Goal: Task Accomplishment & Management: Manage account settings

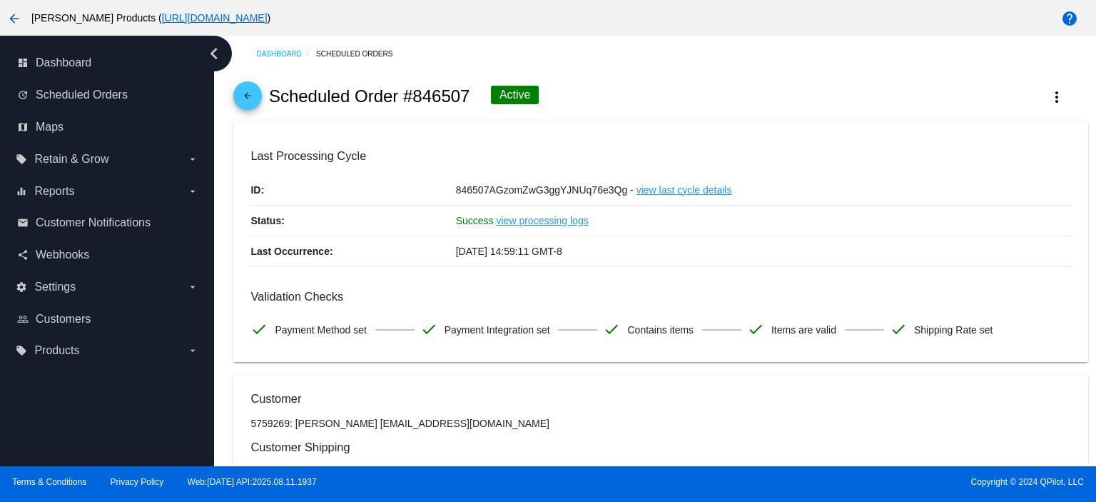
click at [248, 86] on span "arrow_back" at bounding box center [247, 98] width 17 height 35
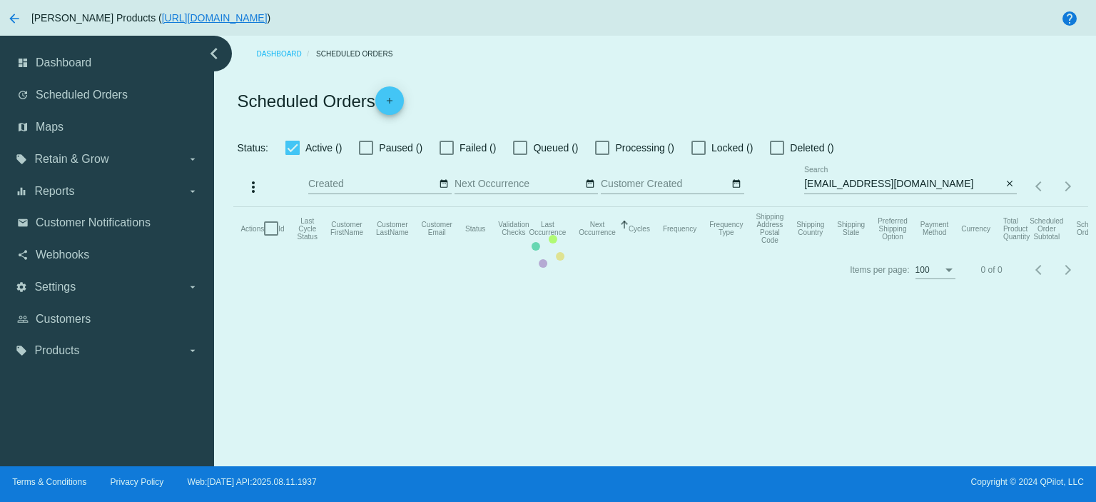
click at [902, 183] on input "[EMAIL_ADDRESS][DOMAIN_NAME]" at bounding box center [903, 183] width 198 height 11
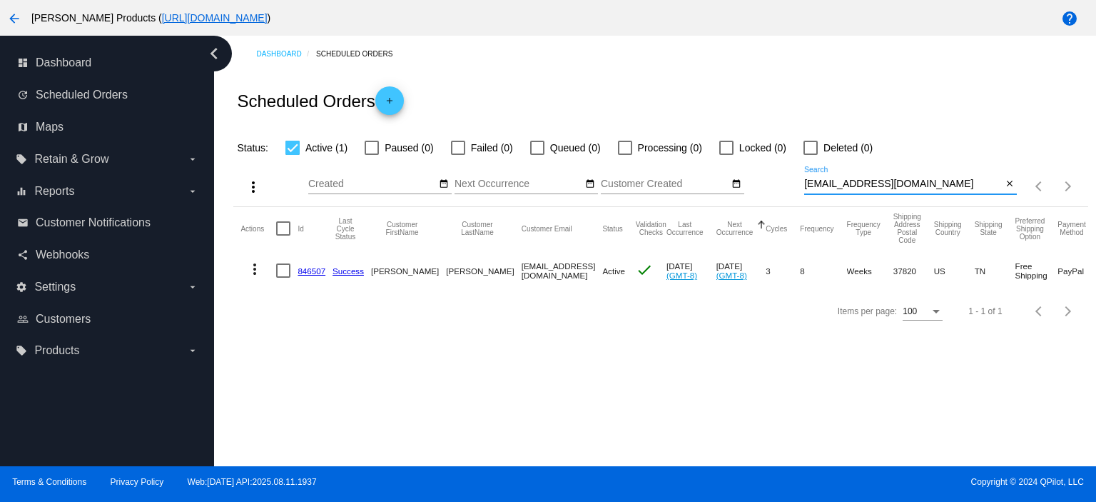
drag, startPoint x: 902, startPoint y: 183, endPoint x: 754, endPoint y: 198, distance: 149.2
click at [762, 198] on div "more_vert Aug Jan Feb Mar [DATE]" at bounding box center [660, 181] width 854 height 51
type input "tnbmc"
click at [321, 273] on link "1010074" at bounding box center [314, 270] width 32 height 9
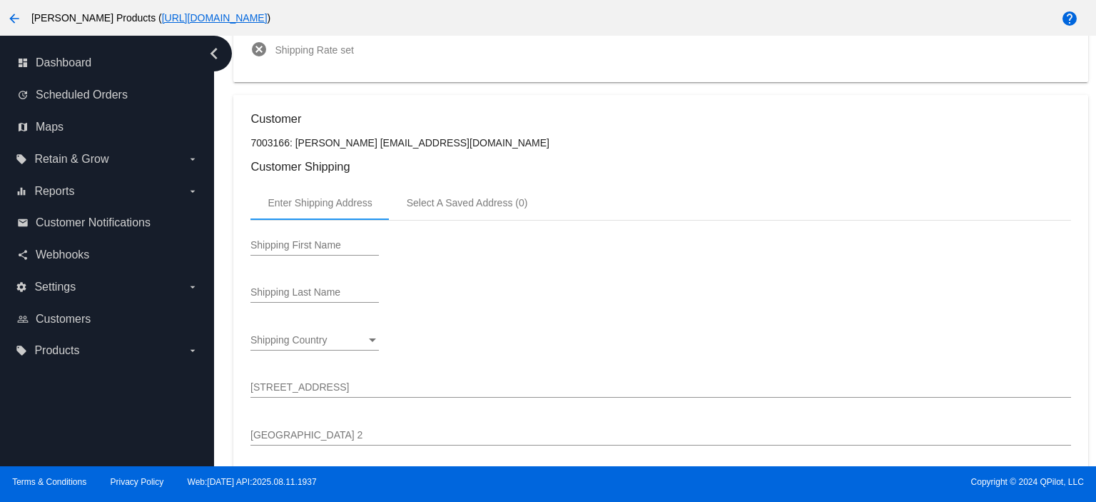
scroll to position [95, 0]
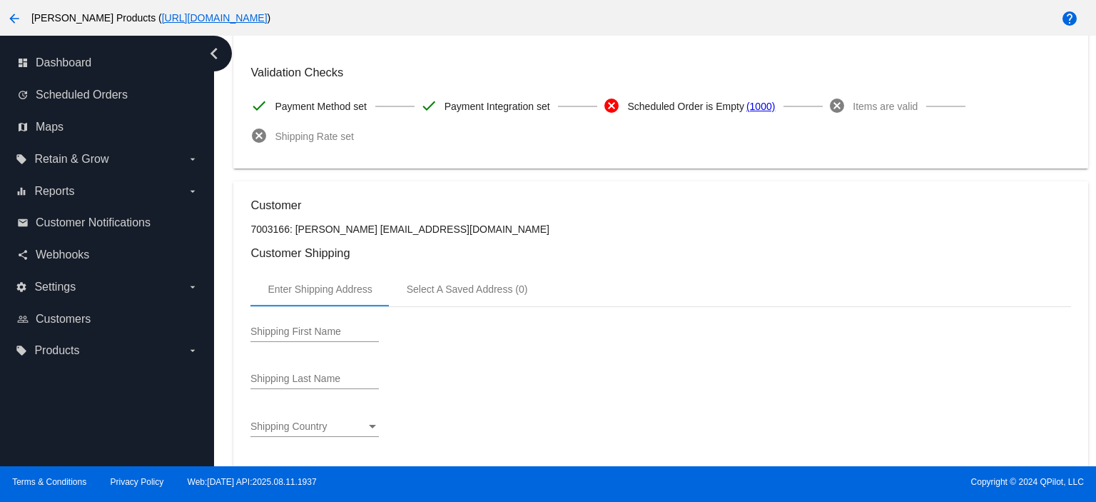
click at [262, 333] on input "Shipping First Name" at bounding box center [315, 331] width 128 height 11
type input "[PERSON_NAME]"
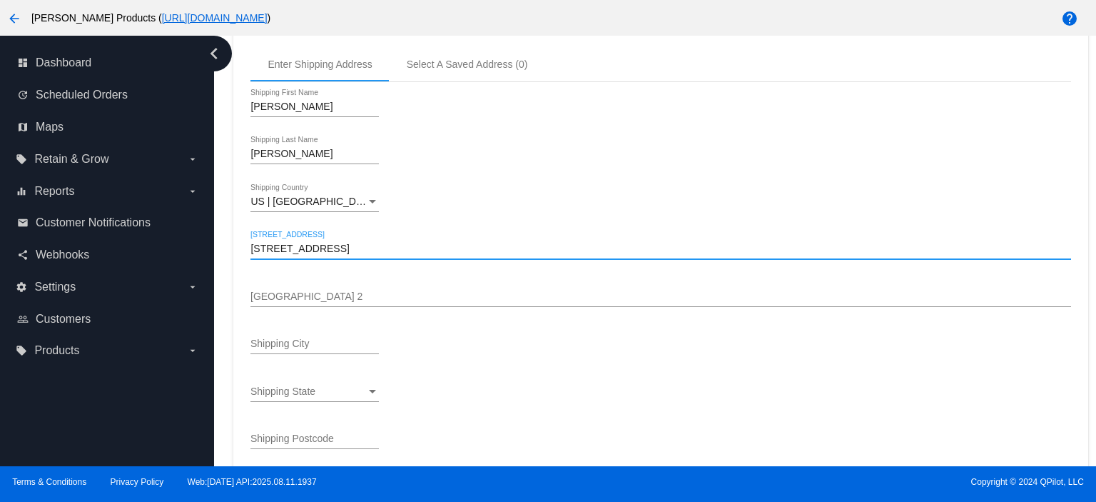
type input "[STREET_ADDRESS]"
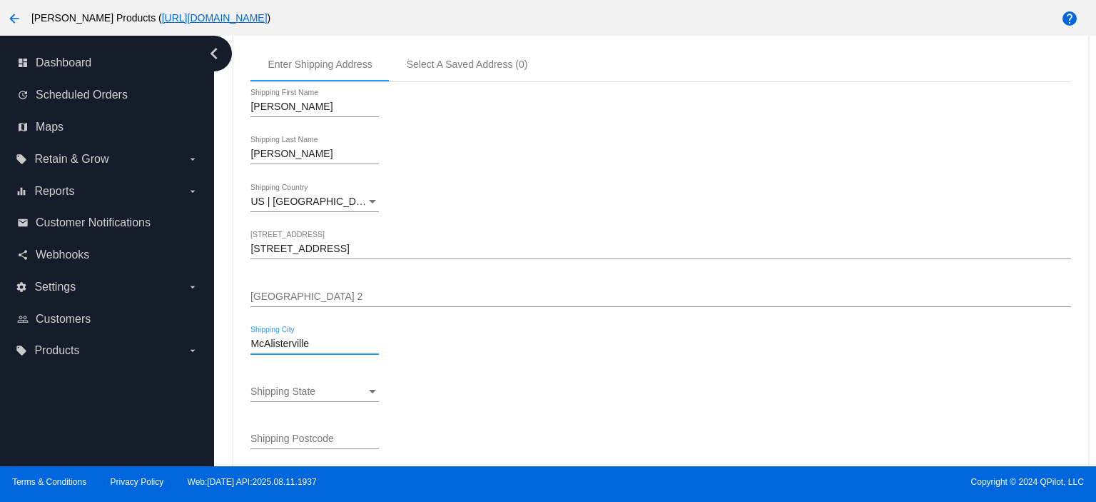
type input "McAlisterville"
click at [288, 393] on span "PW | [US_STATE]" at bounding box center [291, 390] width 80 height 11
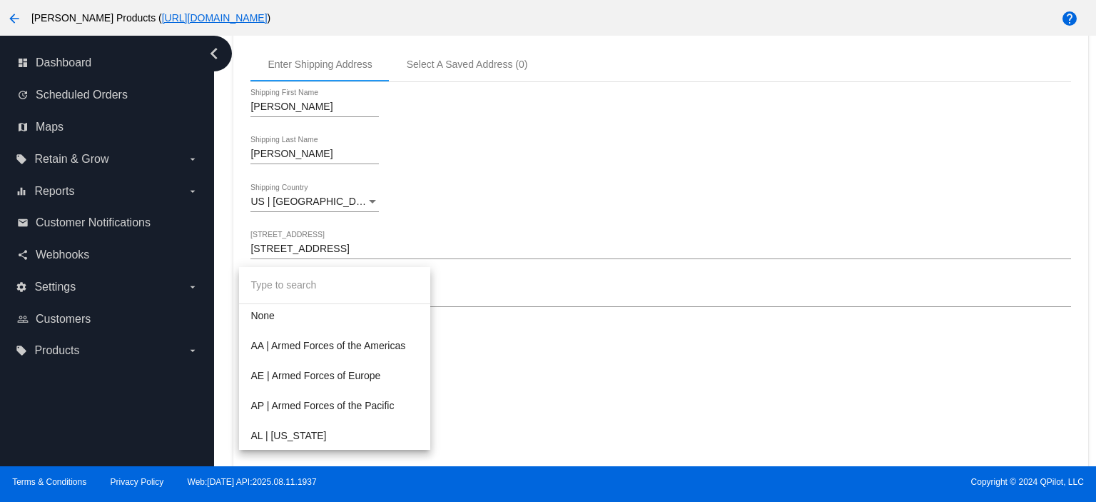
scroll to position [1333, 0]
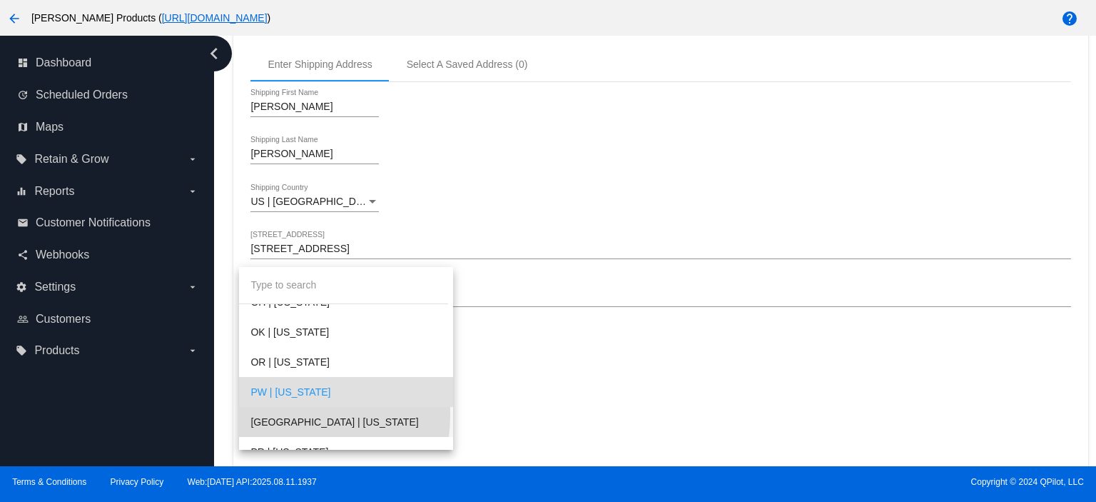
click at [286, 415] on span "[GEOGRAPHIC_DATA] | [US_STATE]" at bounding box center [346, 422] width 191 height 30
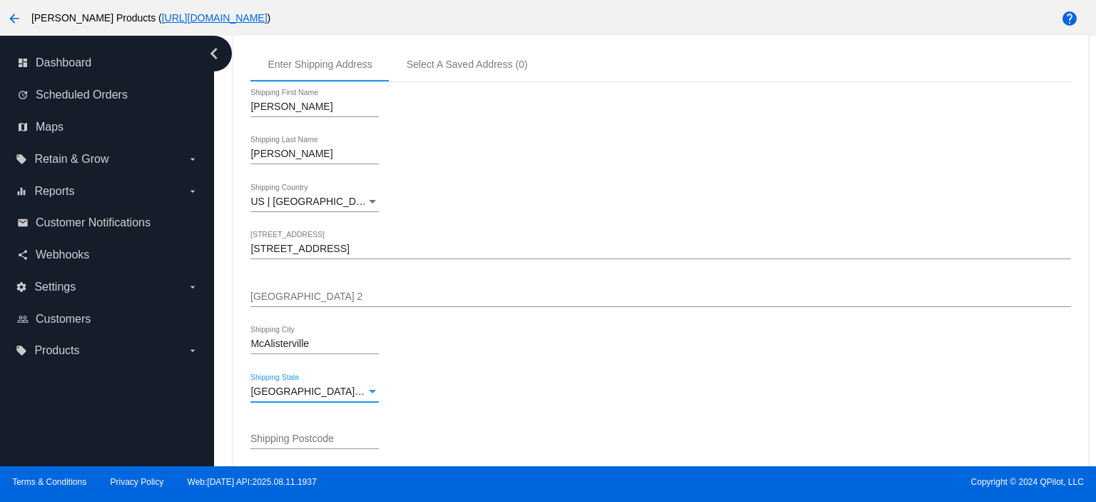
scroll to position [414, 0]
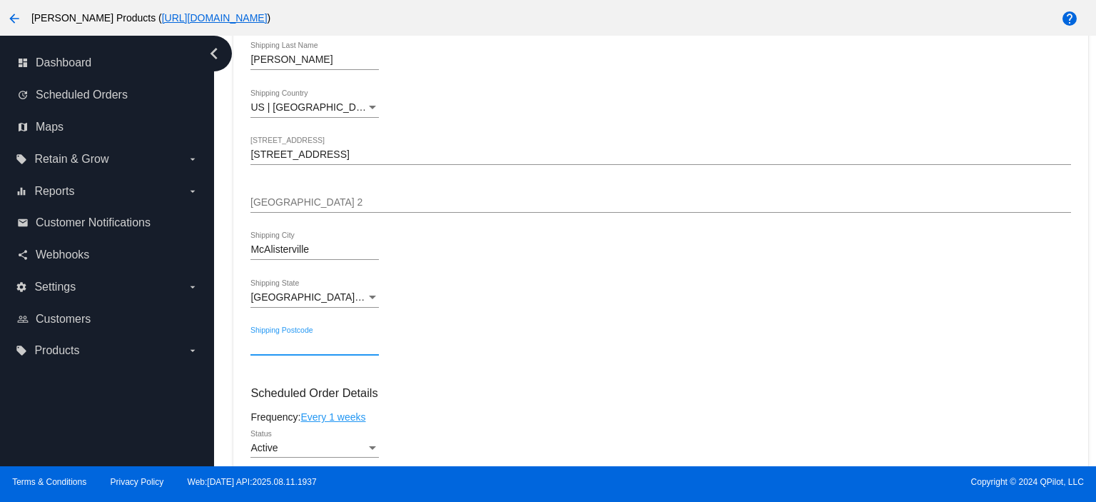
click at [257, 348] on input "Shipping Postcode" at bounding box center [315, 344] width 128 height 11
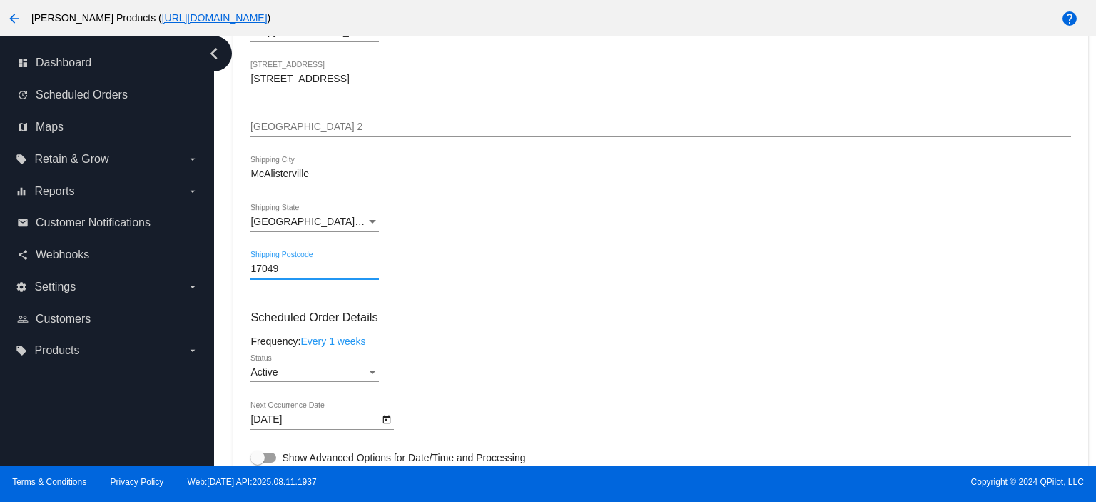
scroll to position [605, 0]
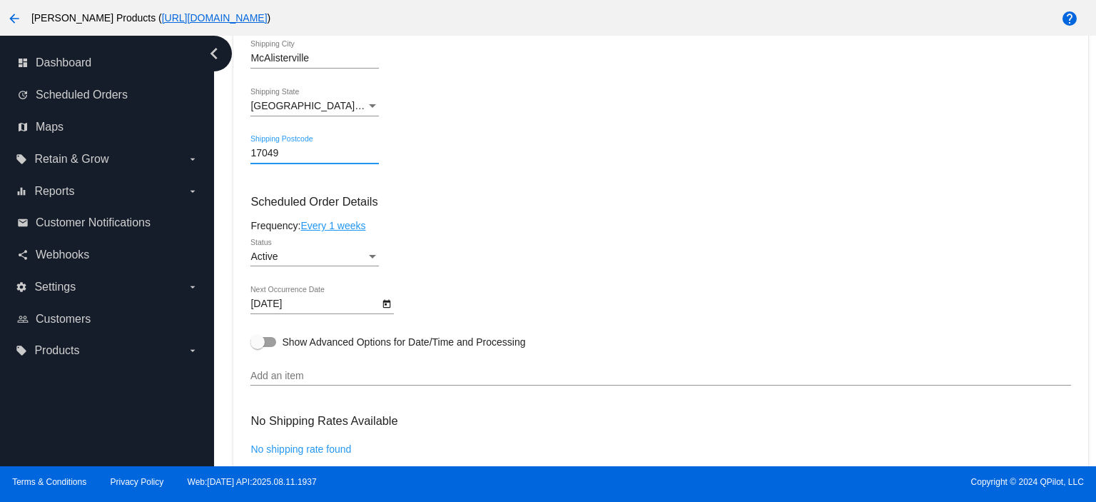
type input "17049"
click at [330, 225] on mat-card "Customer 7003166: [PERSON_NAME] [EMAIL_ADDRESS][DOMAIN_NAME] Customer Shipping …" at bounding box center [660, 336] width 854 height 1330
click at [330, 226] on link "Every 1 weeks" at bounding box center [333, 225] width 65 height 11
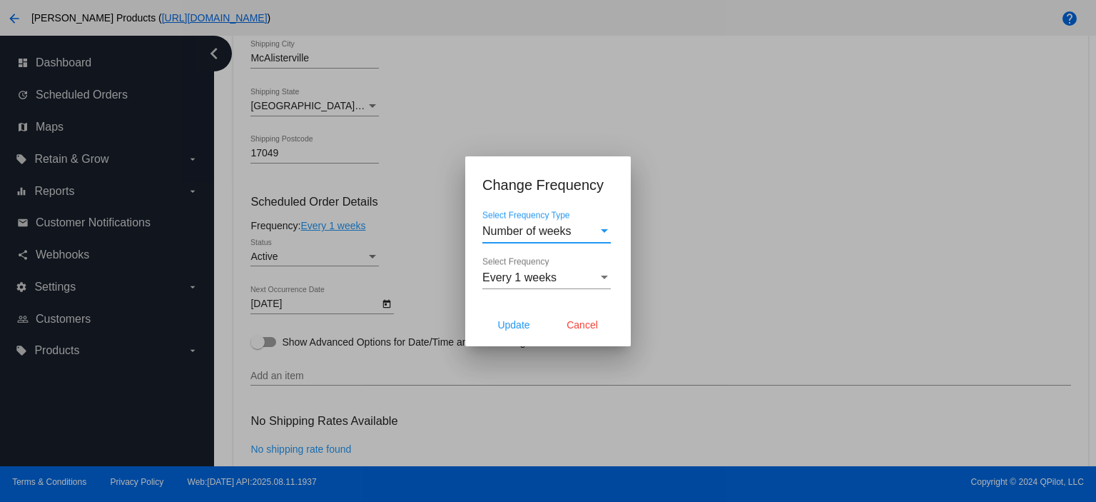
click at [554, 233] on span "Number of weeks" at bounding box center [527, 231] width 89 height 12
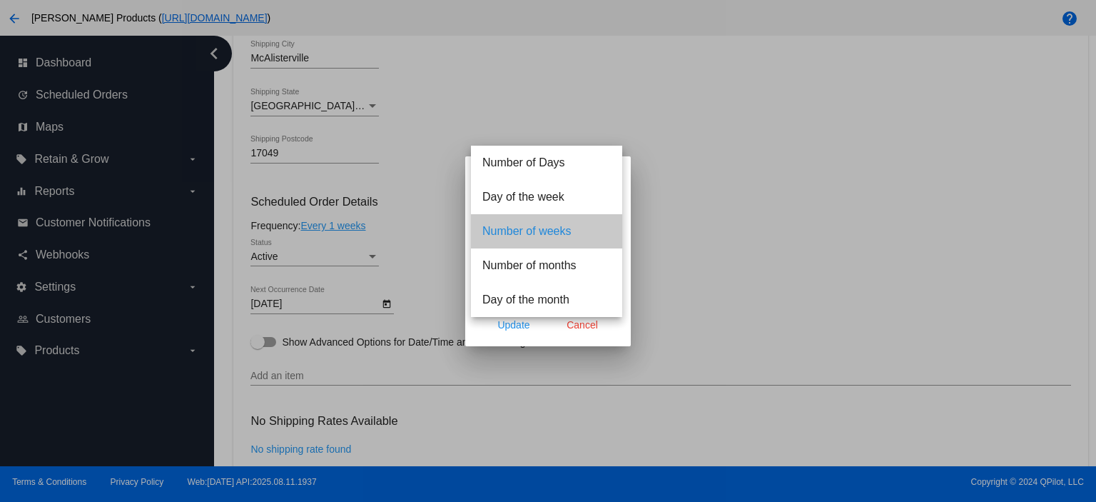
click at [554, 233] on span "Number of weeks" at bounding box center [547, 231] width 128 height 34
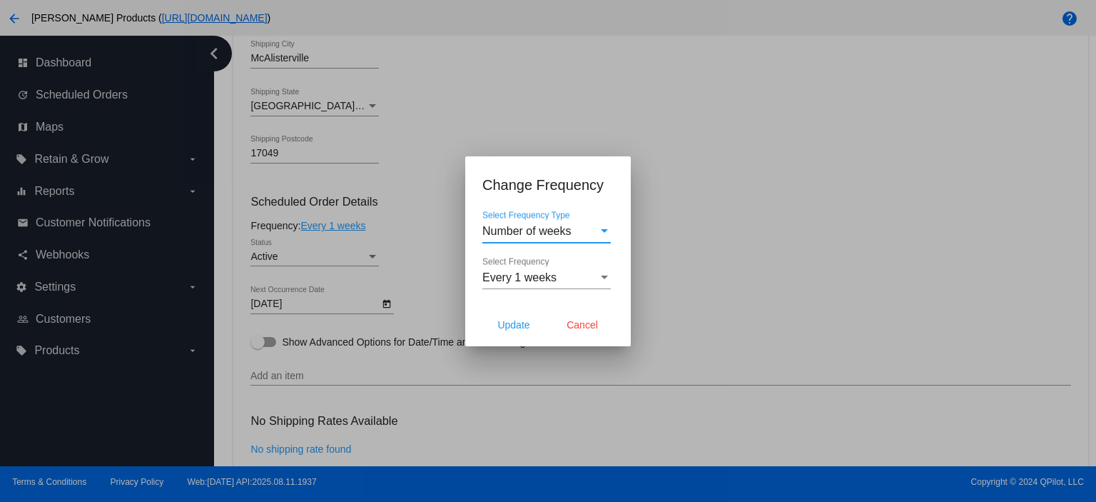
click at [531, 277] on span "Every 1 weeks" at bounding box center [520, 277] width 74 height 12
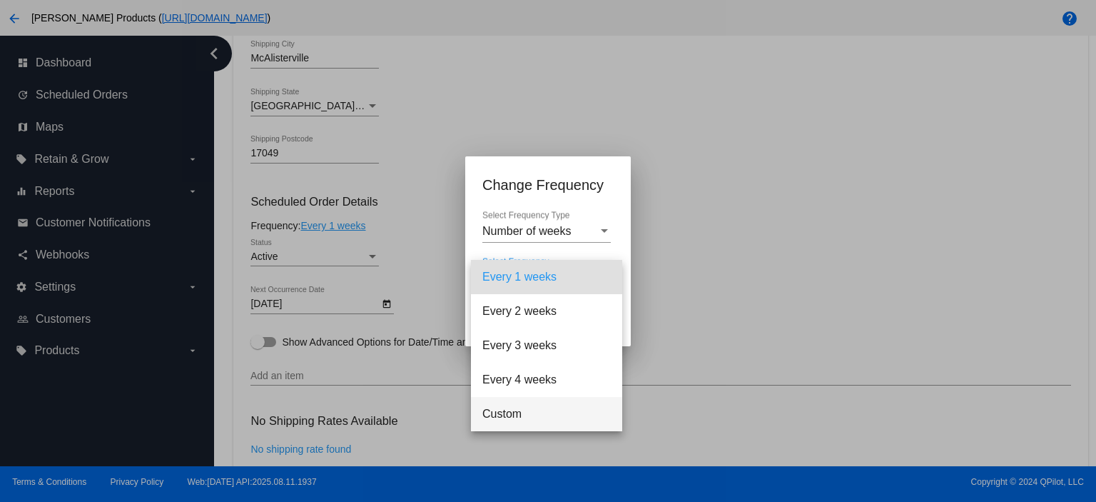
click at [502, 413] on span "Custom" at bounding box center [547, 414] width 128 height 34
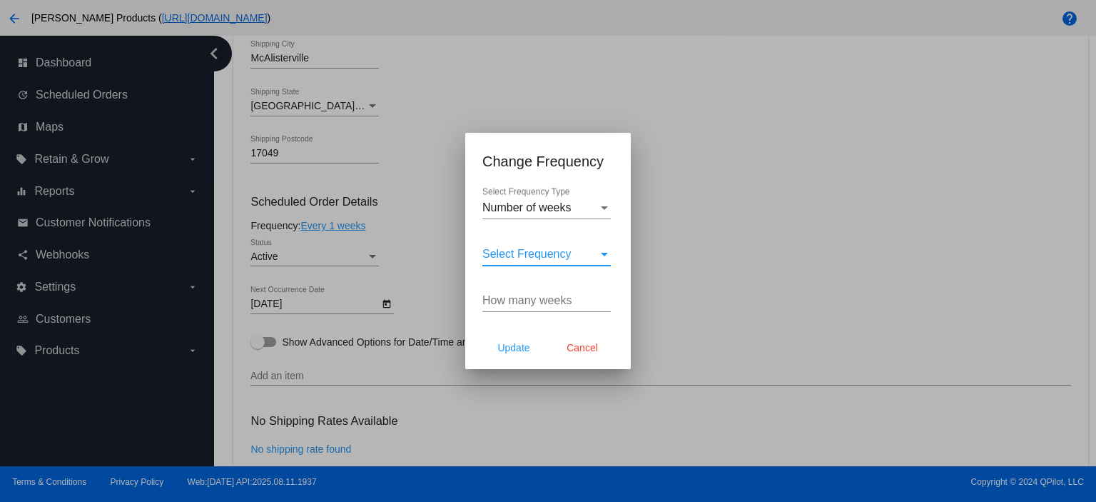
click at [501, 298] on input "How many weeks" at bounding box center [547, 300] width 128 height 13
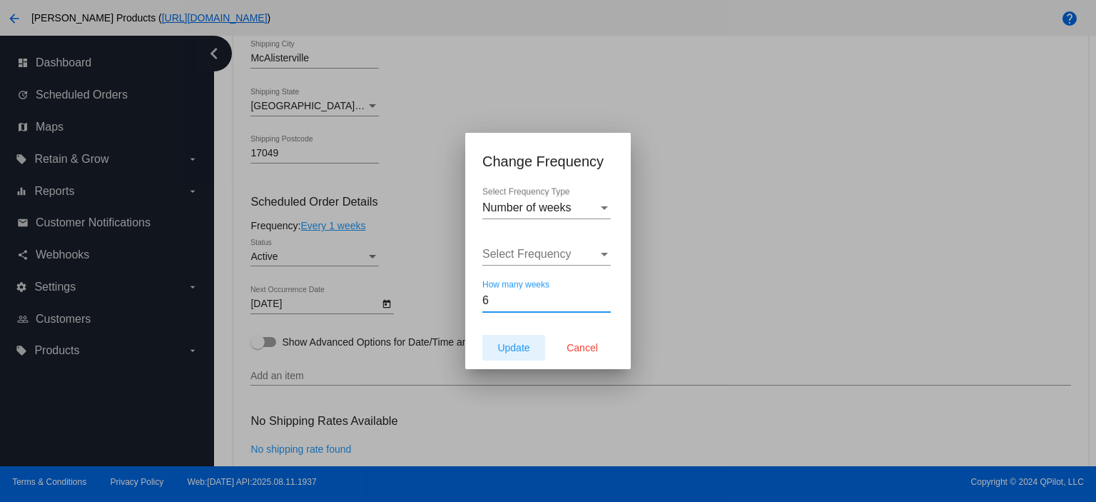
type input "6"
click at [520, 353] on span "Update" at bounding box center [514, 347] width 32 height 11
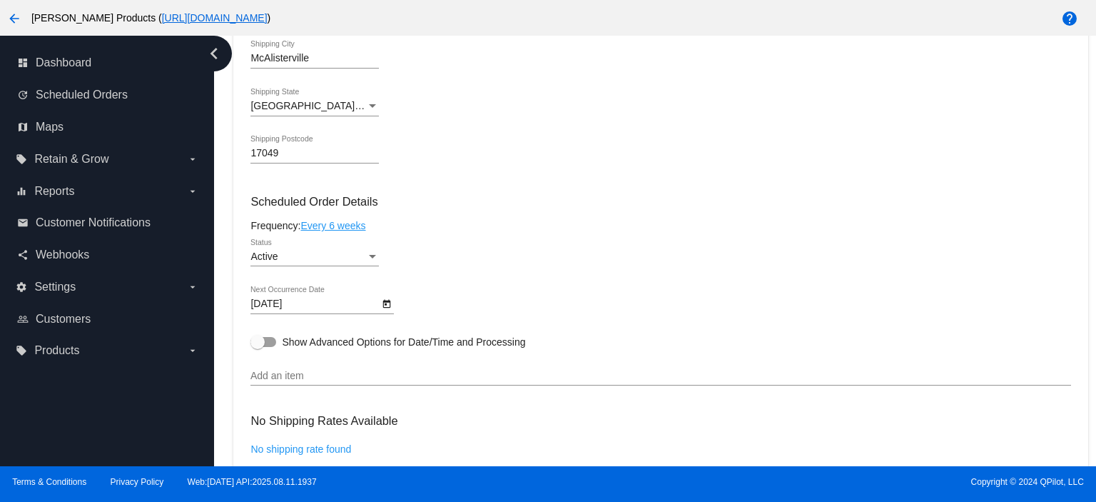
type input "[DATE]"
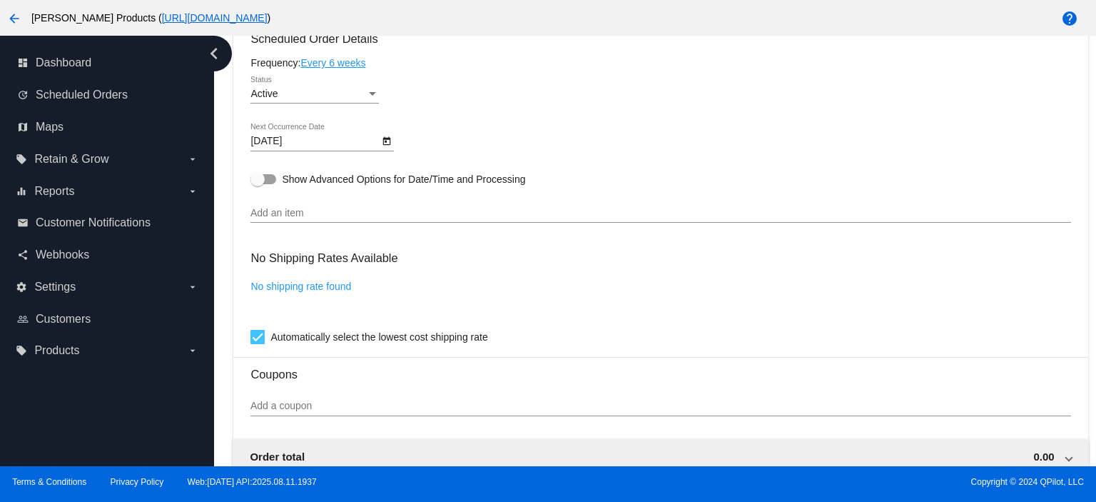
scroll to position [795, 0]
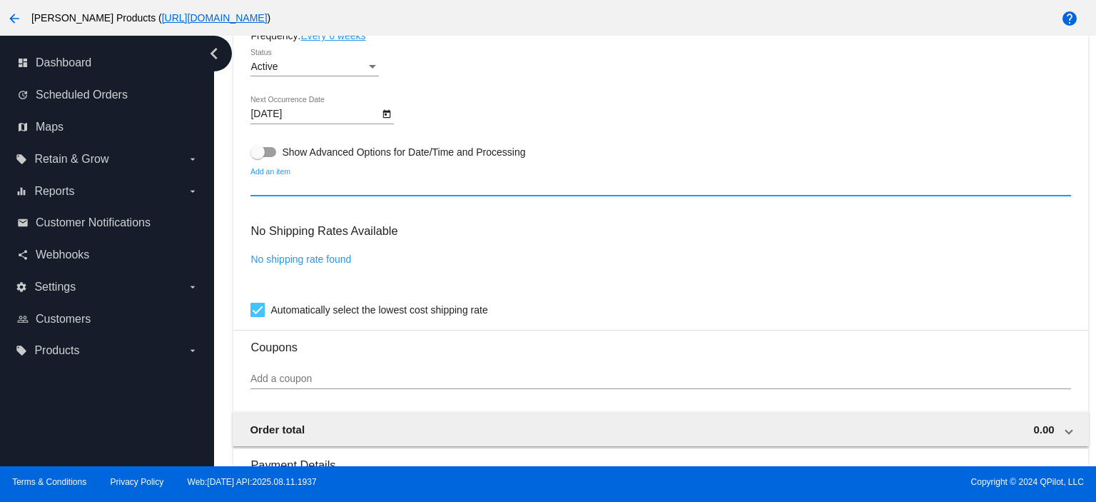
click at [275, 192] on input "Add an item" at bounding box center [661, 186] width 820 height 11
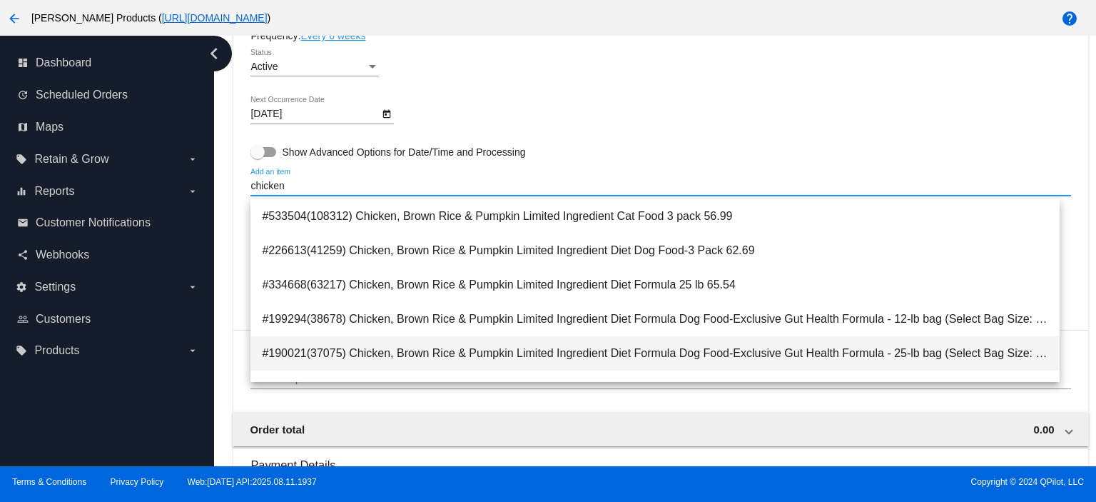
type input "chicken"
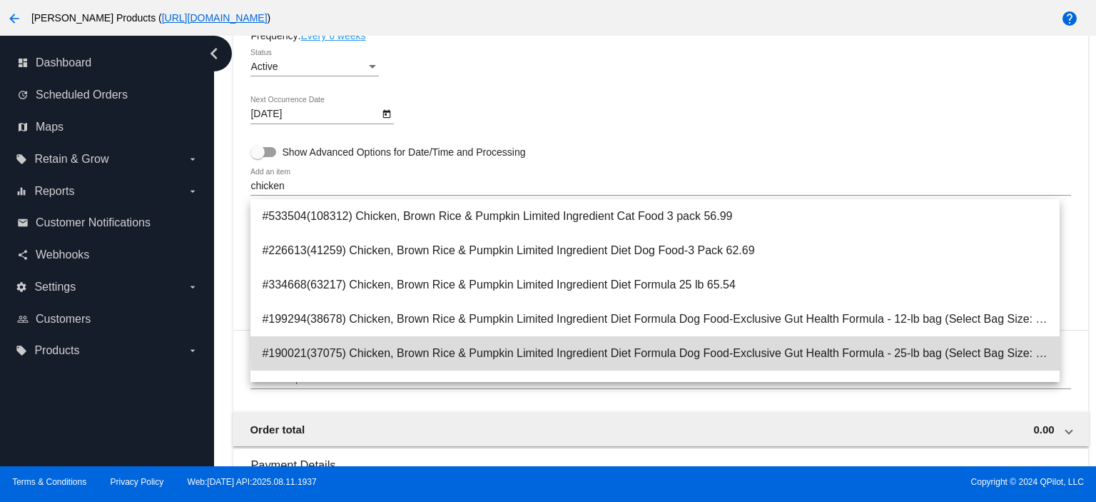
click at [794, 345] on span "#190021(37075) Chicken, Brown Rice & Pumpkin Limited Ingredient Diet Formula Do…" at bounding box center [655, 353] width 787 height 34
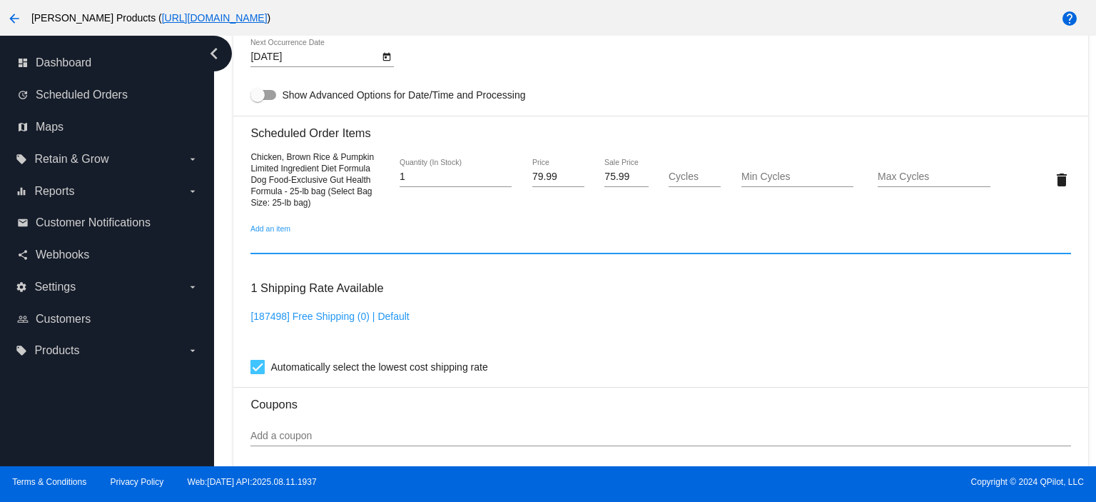
scroll to position [860, 0]
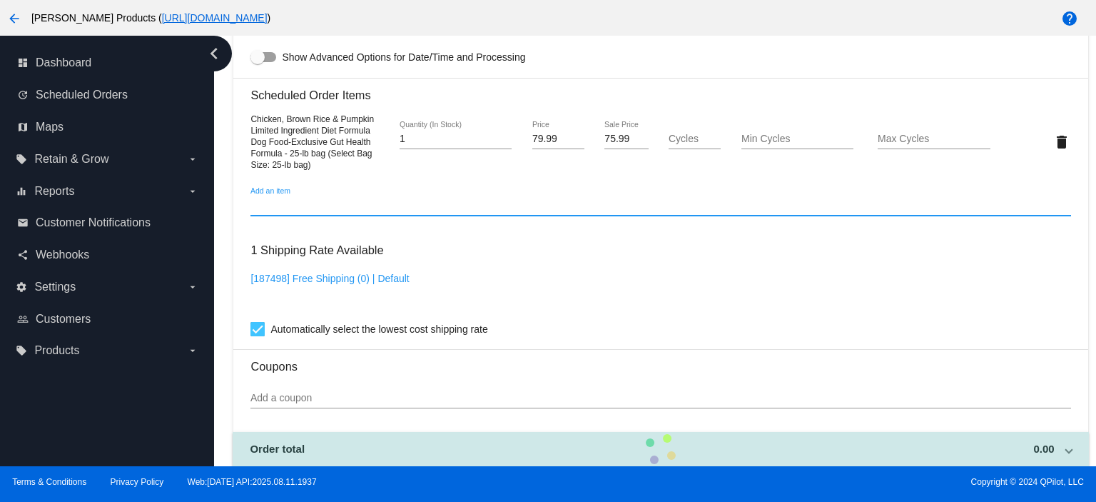
click at [282, 404] on input "Add a coupon" at bounding box center [661, 398] width 820 height 11
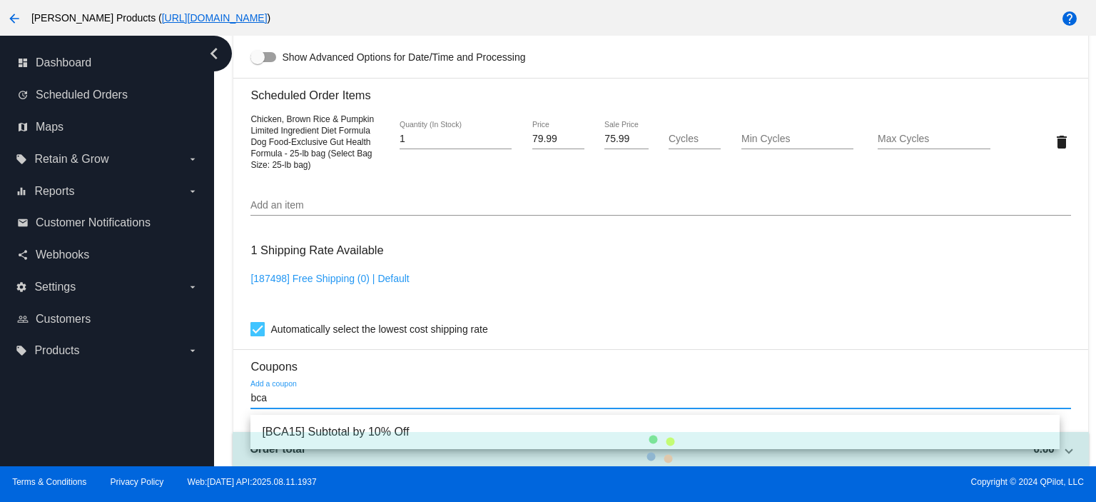
type input "bca"
click at [326, 439] on div "Order total 0.00 Order item subtotal - Order item price discount - Order subtot…" at bounding box center [661, 449] width 820 height 34
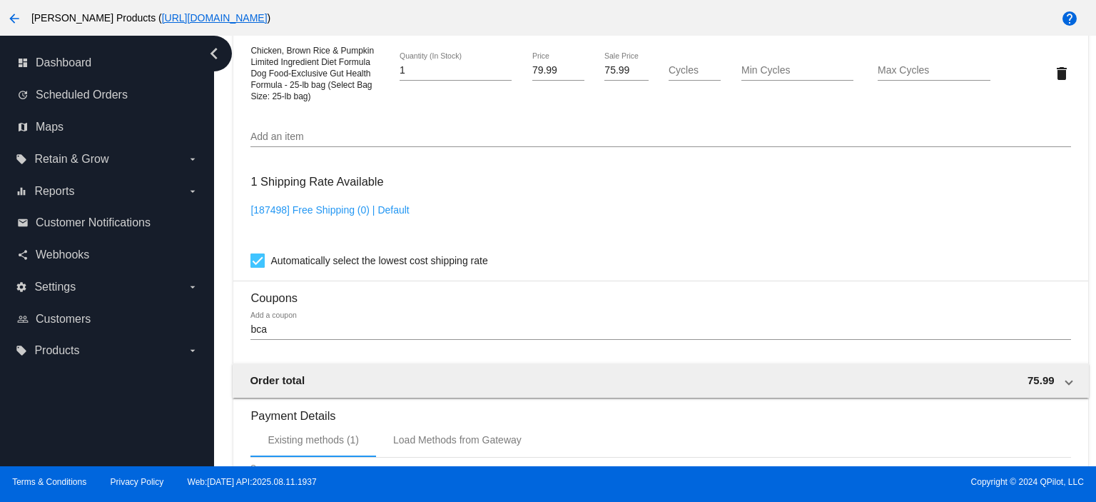
scroll to position [955, 0]
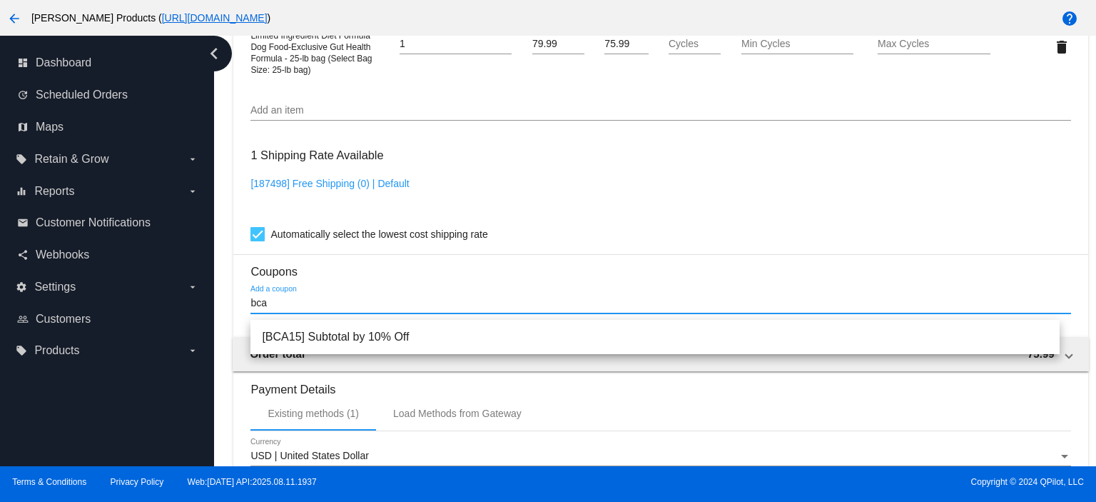
click at [269, 306] on input "bca" at bounding box center [661, 303] width 820 height 11
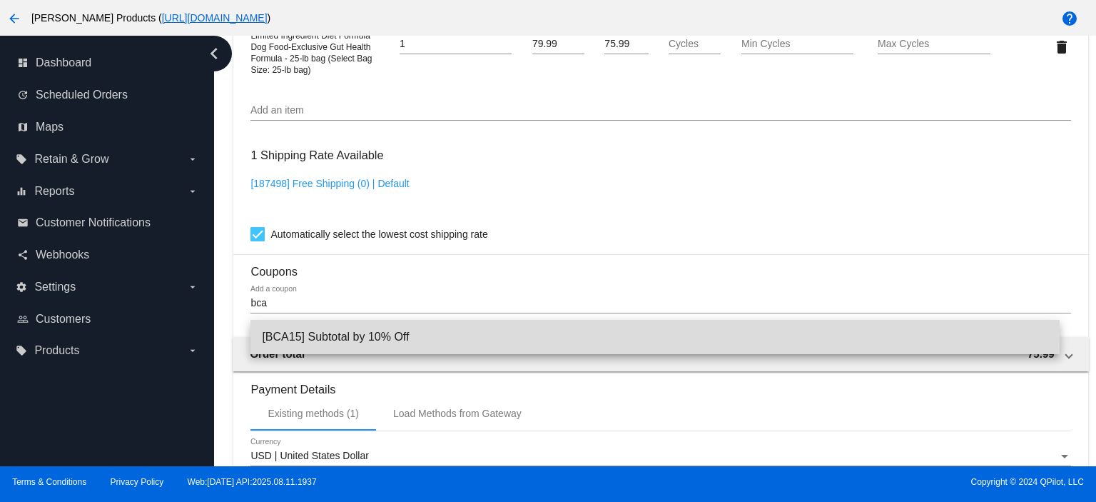
click at [296, 335] on span "[BCA15] Subtotal by 10% Off" at bounding box center [655, 337] width 787 height 34
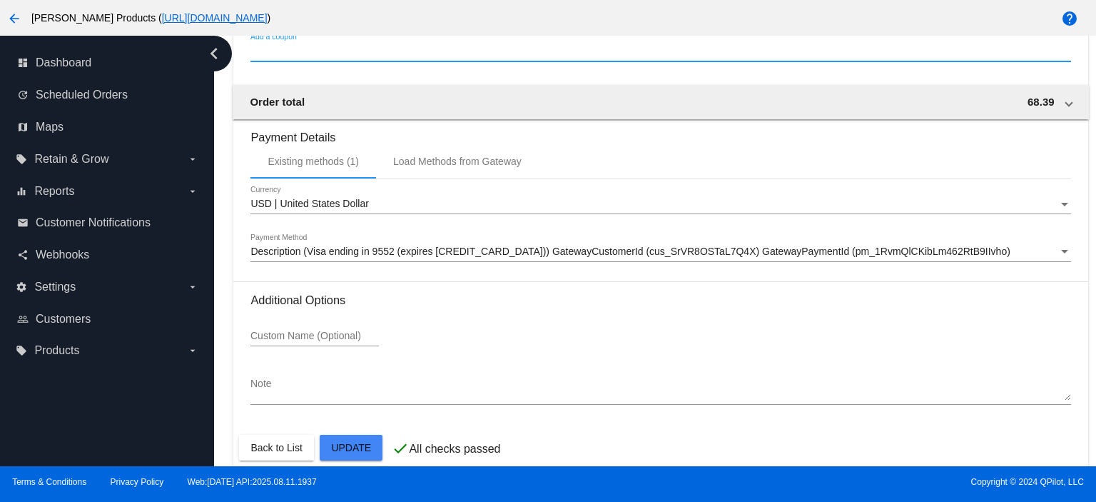
scroll to position [1281, 0]
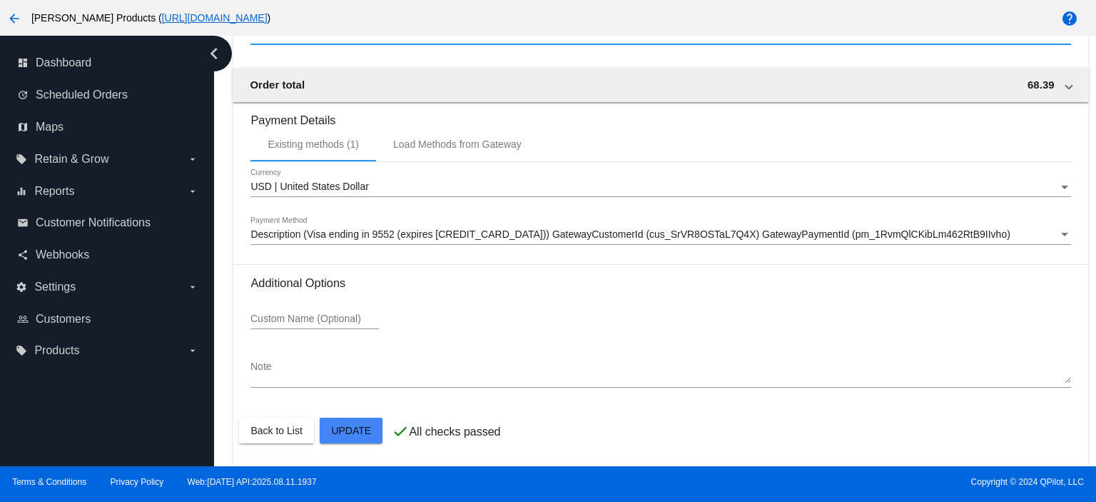
click at [260, 377] on textarea "Note" at bounding box center [661, 372] width 820 height 23
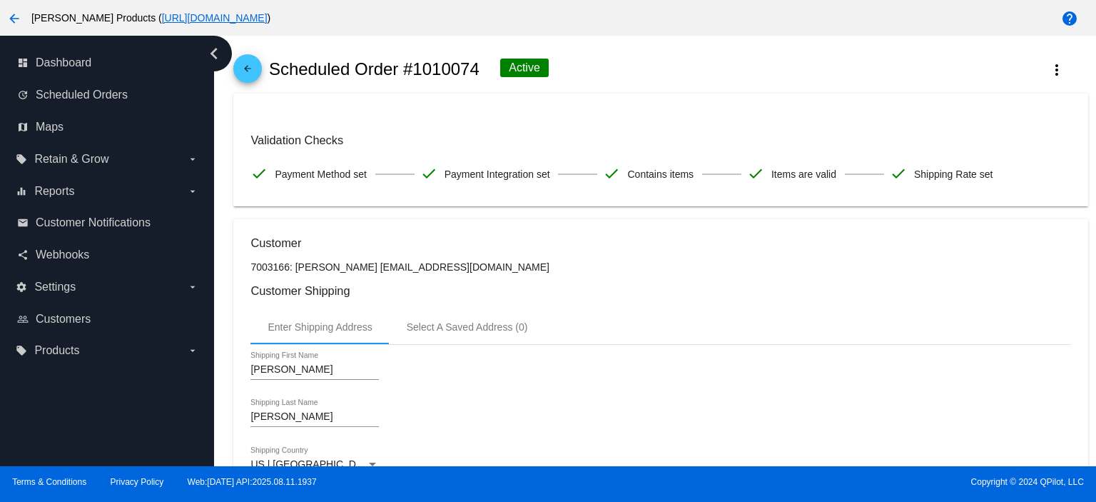
scroll to position [0, 0]
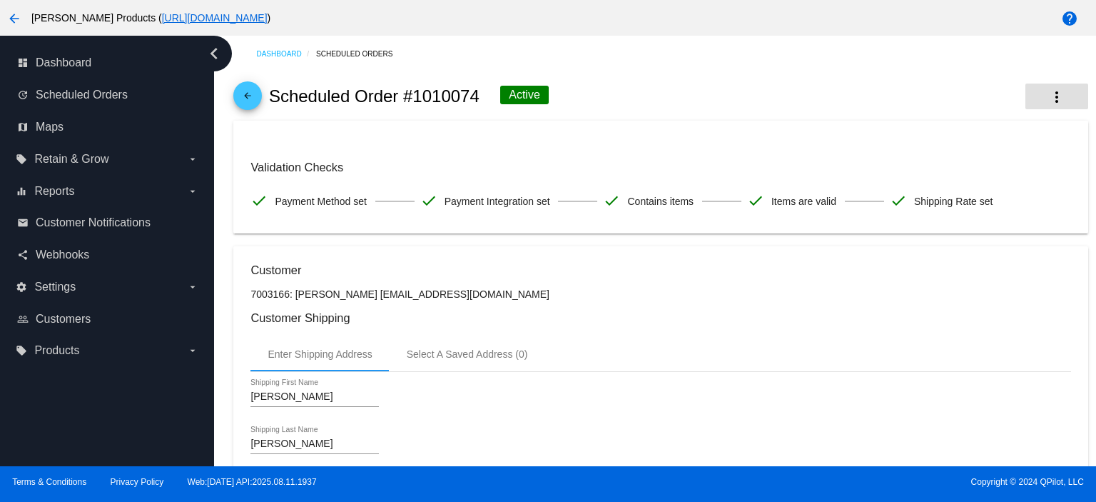
type textarea "15% total discount for BCA"
click at [1049, 97] on mat-icon "more_vert" at bounding box center [1057, 97] width 17 height 17
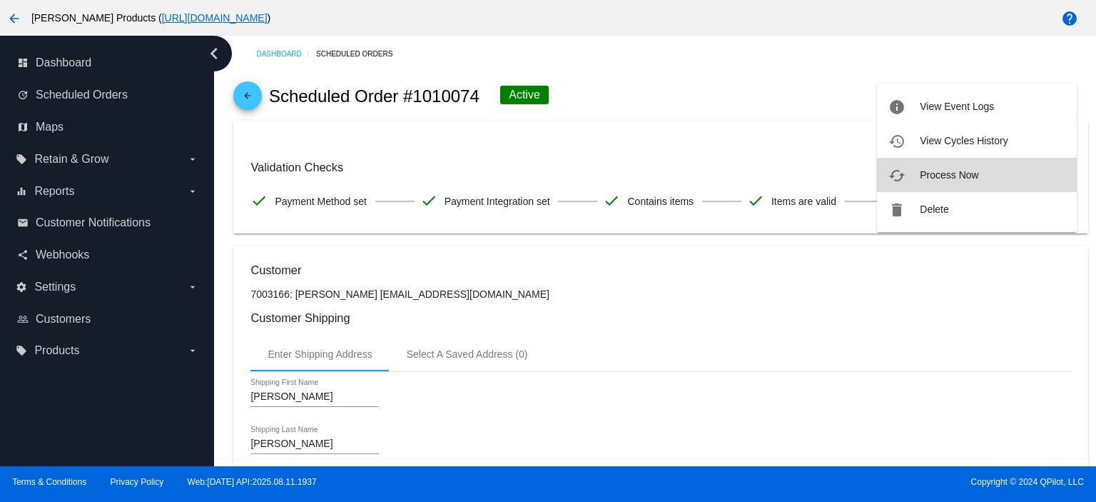
click at [988, 178] on button "cached Process Now" at bounding box center [977, 175] width 200 height 34
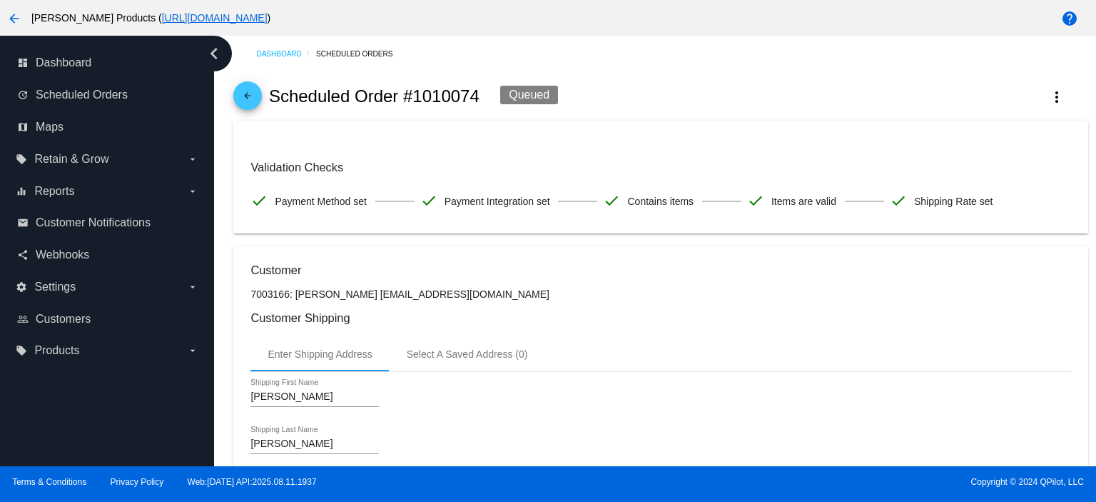
click at [252, 96] on mat-icon "arrow_back" at bounding box center [247, 99] width 17 height 17
